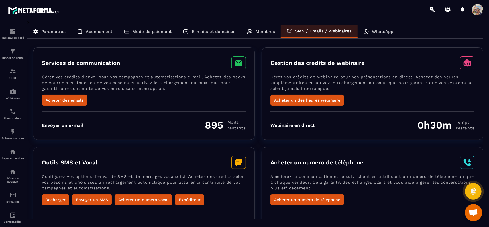
click at [484, 117] on section "Tableau de bord Tunnel de vente CRM Webinaire Planificateur Automatisations Esp…" at bounding box center [244, 123] width 489 height 208
click at [313, 101] on button "Acheter un des heures webinaire" at bounding box center [308, 100] width 74 height 11
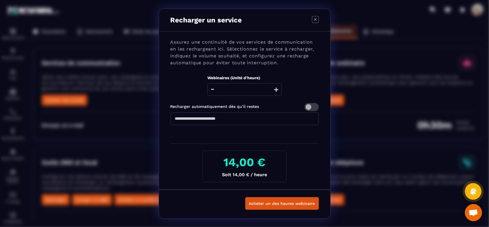
click at [315, 20] on icon "Modal window" at bounding box center [315, 19] width 2 height 2
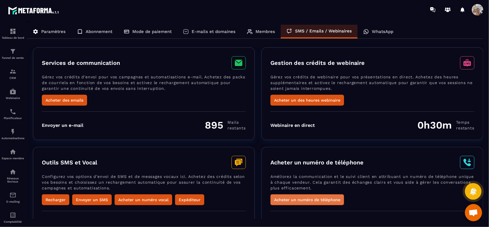
click at [324, 196] on button "Acheter un numéro de téléphone" at bounding box center [308, 199] width 74 height 11
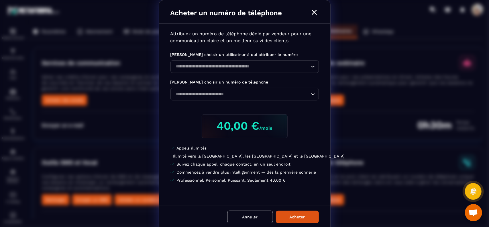
click at [313, 13] on icon "Modal window" at bounding box center [314, 12] width 5 height 5
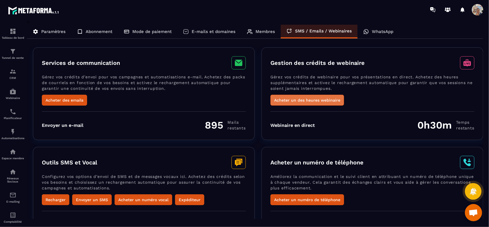
click at [328, 98] on button "Acheter un des heures webinaire" at bounding box center [308, 100] width 74 height 11
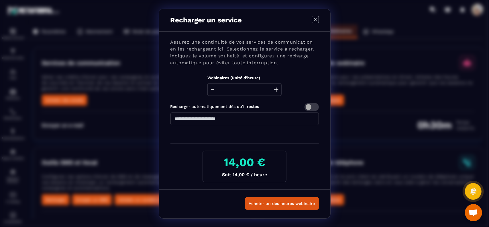
click at [316, 20] on icon "Modal window" at bounding box center [315, 19] width 7 height 7
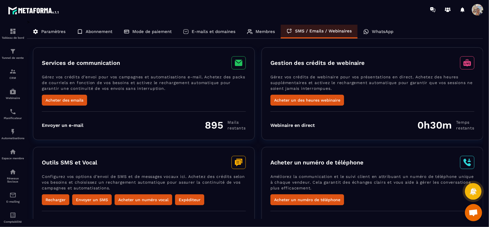
click at [91, 30] on p "Abonnement" at bounding box center [99, 31] width 27 height 5
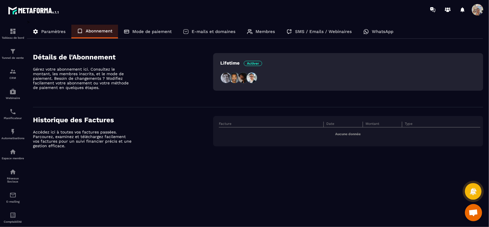
click at [234, 79] on img at bounding box center [234, 77] width 11 height 11
click at [380, 32] on p "WhatsApp" at bounding box center [382, 31] width 21 height 5
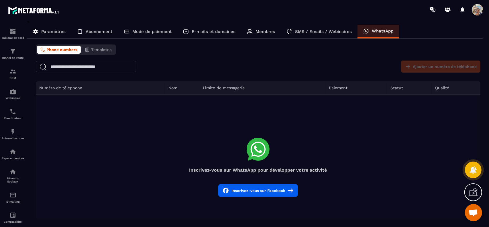
click at [53, 32] on p "Paramètres" at bounding box center [53, 31] width 24 height 5
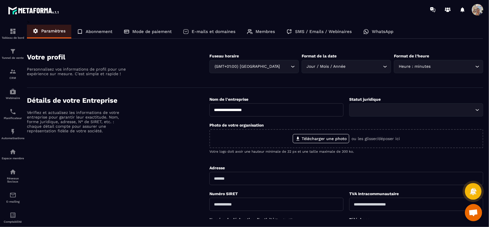
click at [338, 30] on p "SMS / Emails / Webinaires" at bounding box center [323, 31] width 57 height 5
